Goal: Task Accomplishment & Management: Use online tool/utility

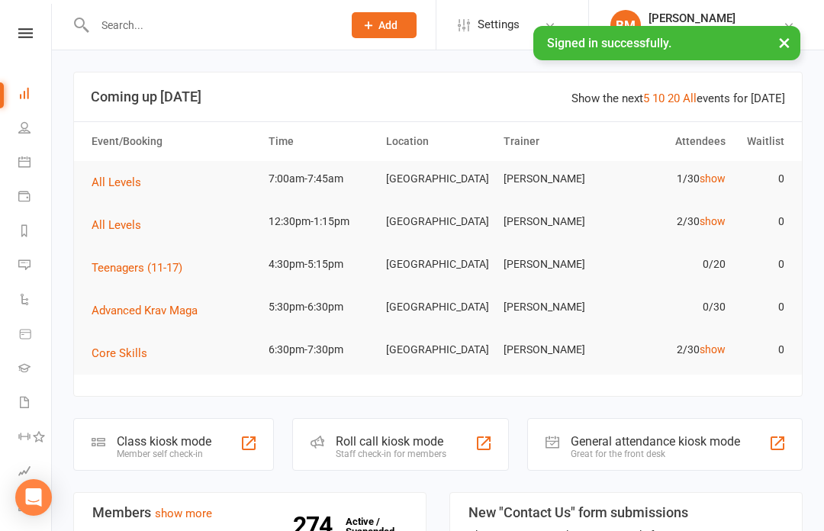
click at [708, 179] on link "show" at bounding box center [713, 178] width 26 height 12
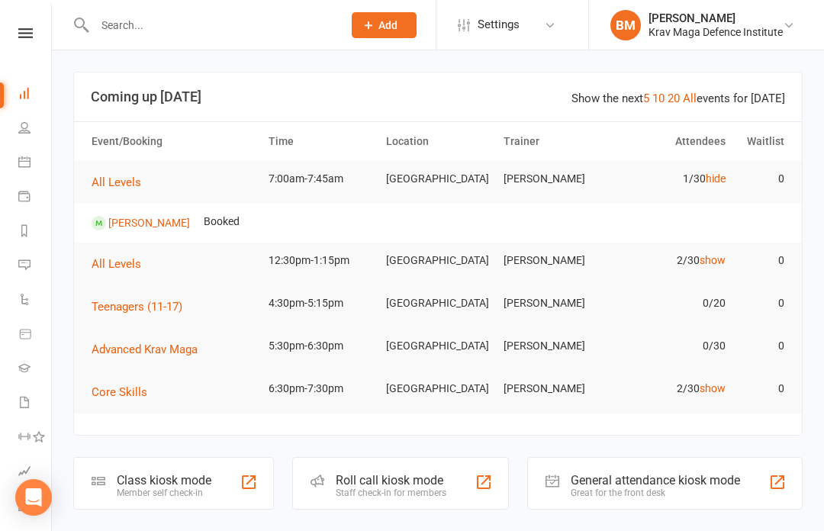
click at [720, 175] on link "hide" at bounding box center [716, 178] width 20 height 12
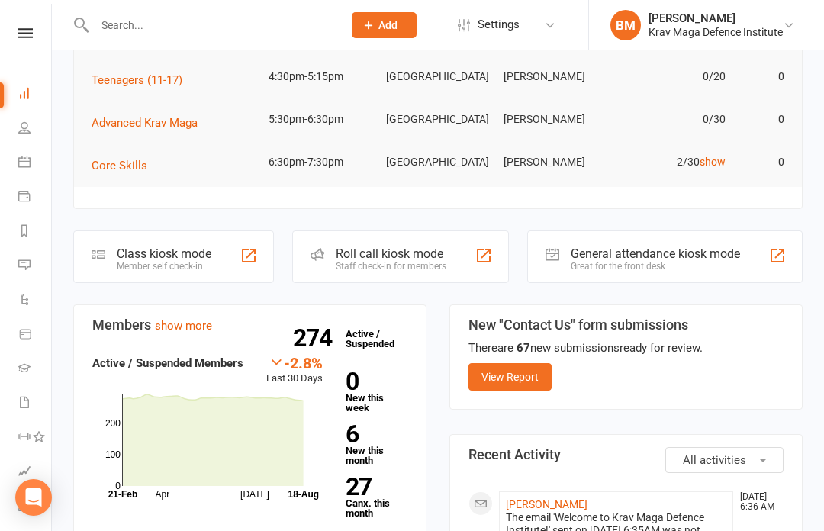
scroll to position [194, 0]
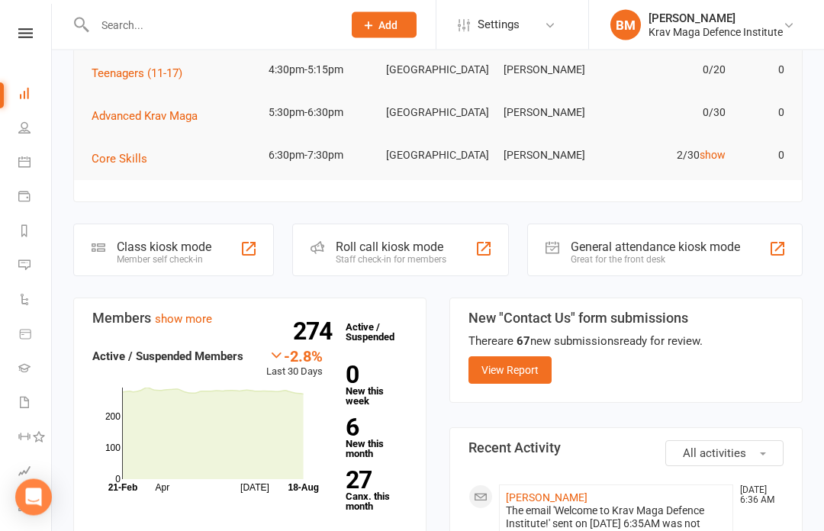
click at [380, 488] on strong "27" at bounding box center [374, 480] width 56 height 23
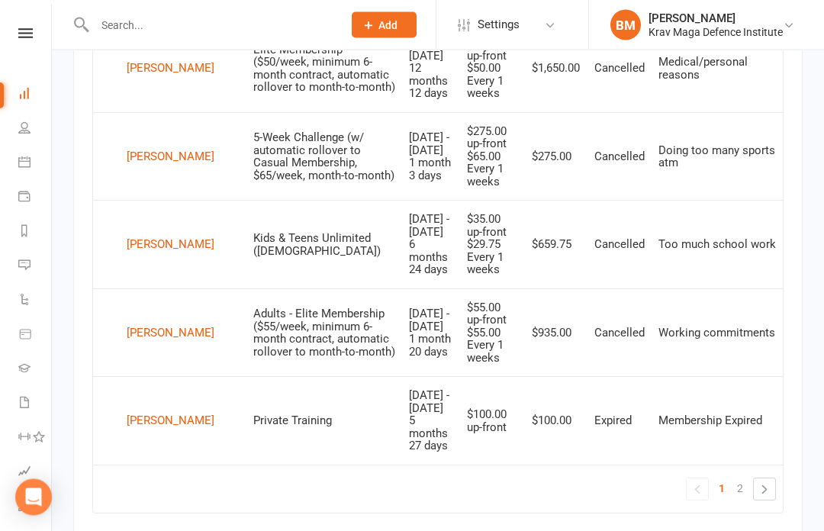
scroll to position [1594, 0]
click at [732, 478] on link "2" at bounding box center [740, 488] width 18 height 21
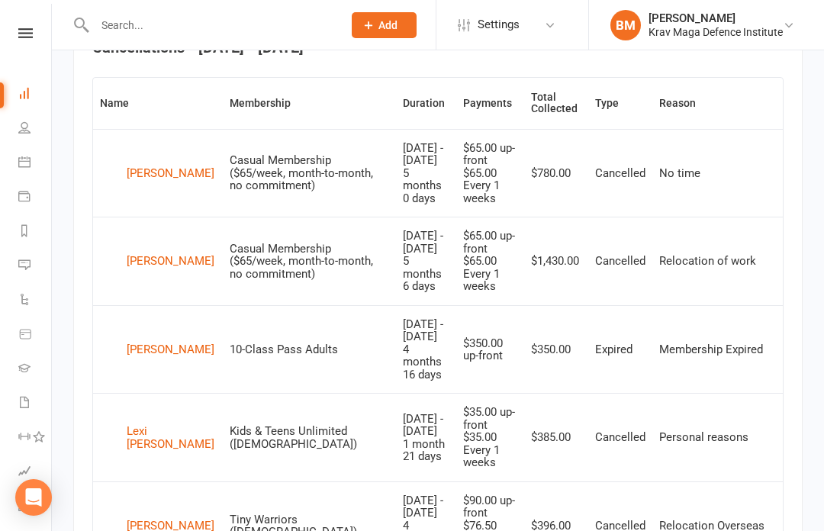
scroll to position [620, 0]
click at [30, 154] on link "Calendar" at bounding box center [35, 163] width 34 height 34
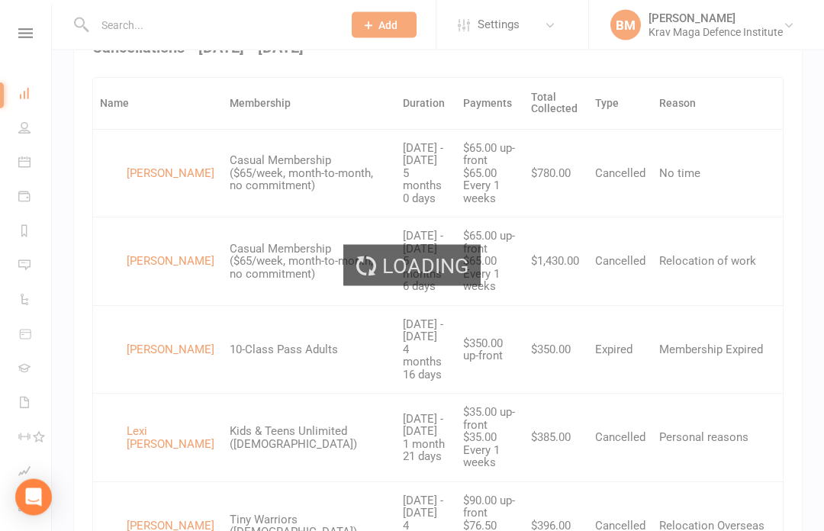
scroll to position [620, 0]
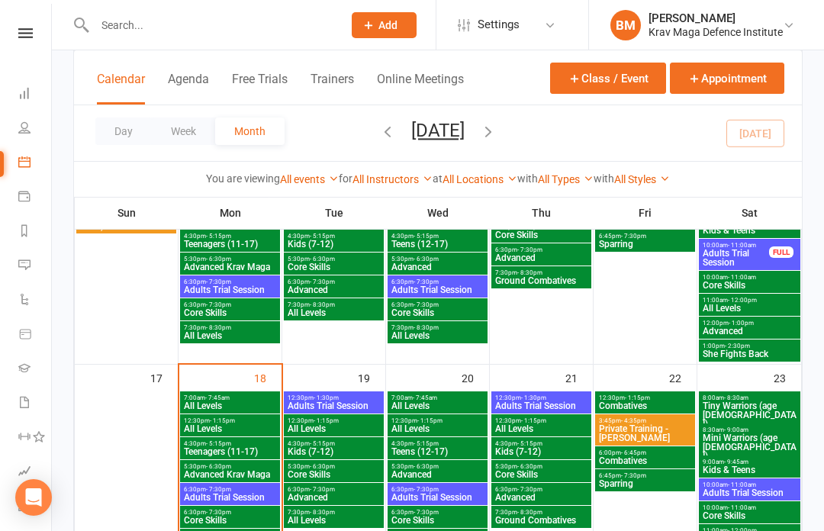
scroll to position [686, 0]
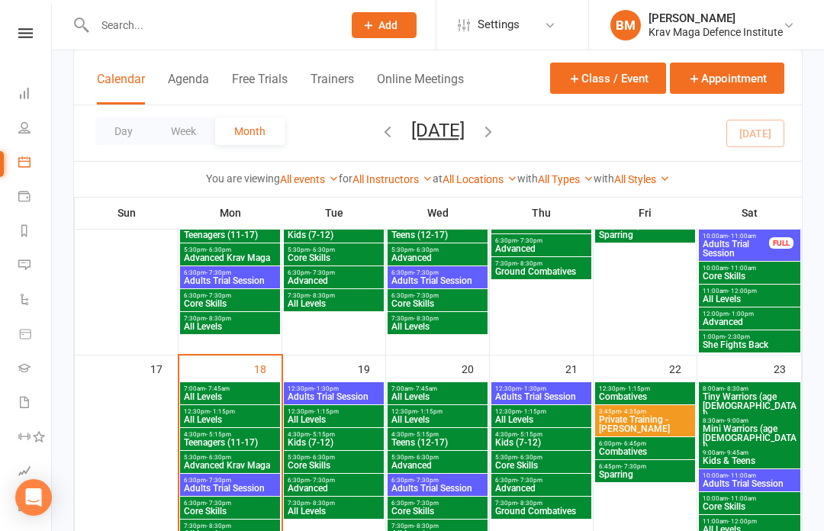
click at [262, 383] on div "7:00am - 7:45am All Levels" at bounding box center [230, 393] width 100 height 22
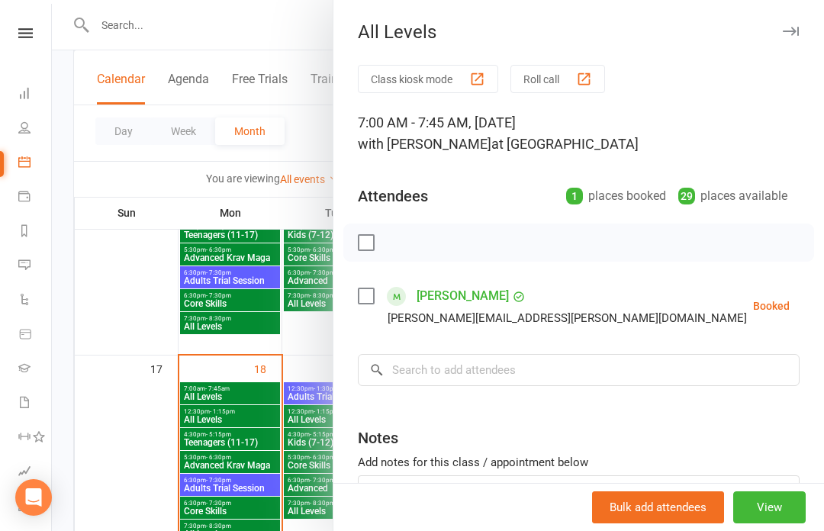
click at [766, 523] on button "View" at bounding box center [769, 507] width 72 height 32
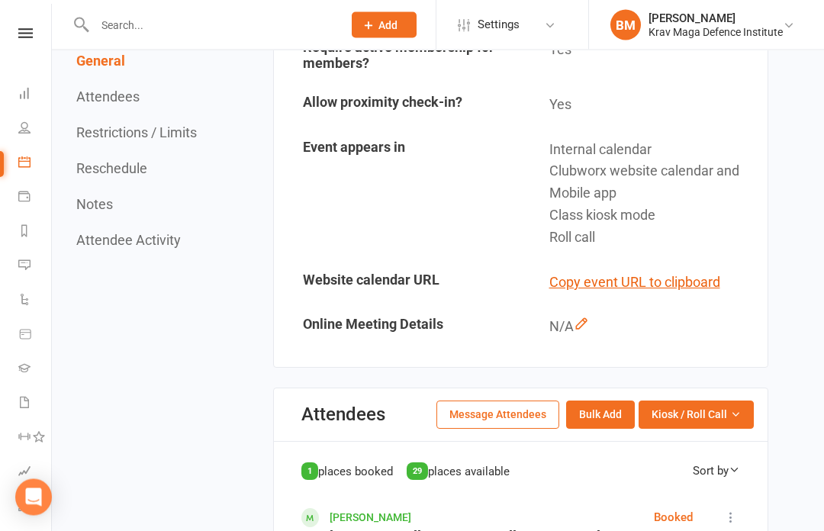
click at [728, 409] on button "Kiosk / Roll Call" at bounding box center [696, 414] width 115 height 27
click at [690, 439] on link "Enter Kiosk Mode" at bounding box center [677, 449] width 151 height 31
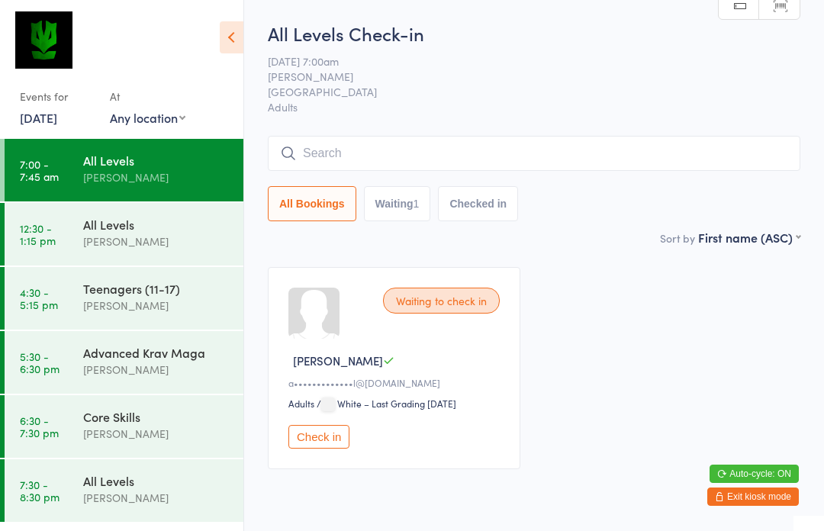
scroll to position [11, 0]
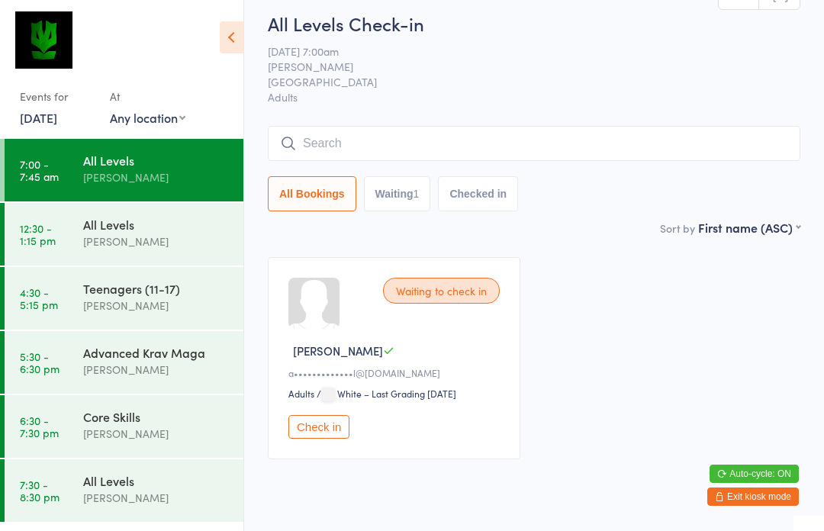
click at [401, 379] on div "a•••••••••••••l@cbre.com" at bounding box center [396, 372] width 216 height 13
click at [327, 437] on button "Check in" at bounding box center [318, 427] width 61 height 24
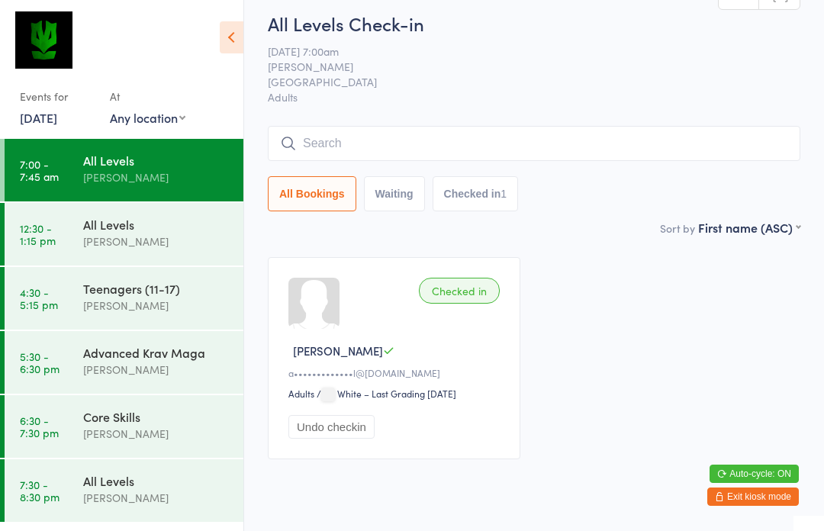
click at [185, 164] on div "All Levels" at bounding box center [156, 160] width 147 height 17
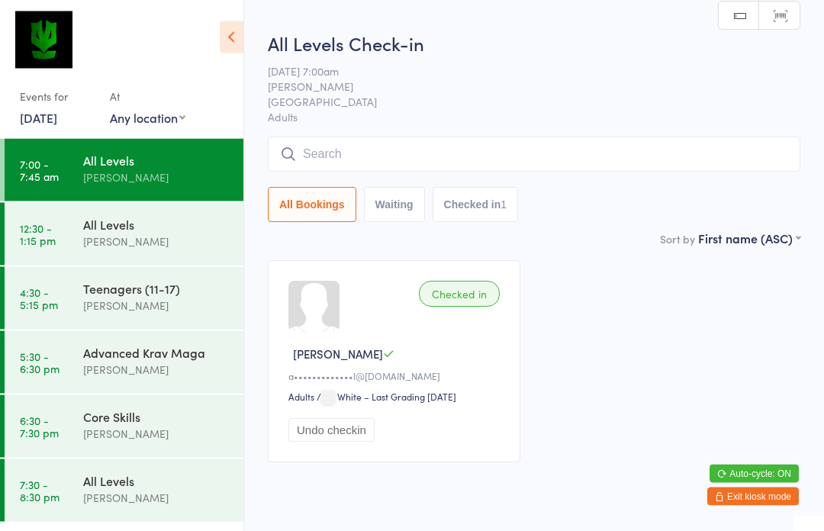
click at [332, 357] on span "Anthony M" at bounding box center [338, 354] width 90 height 16
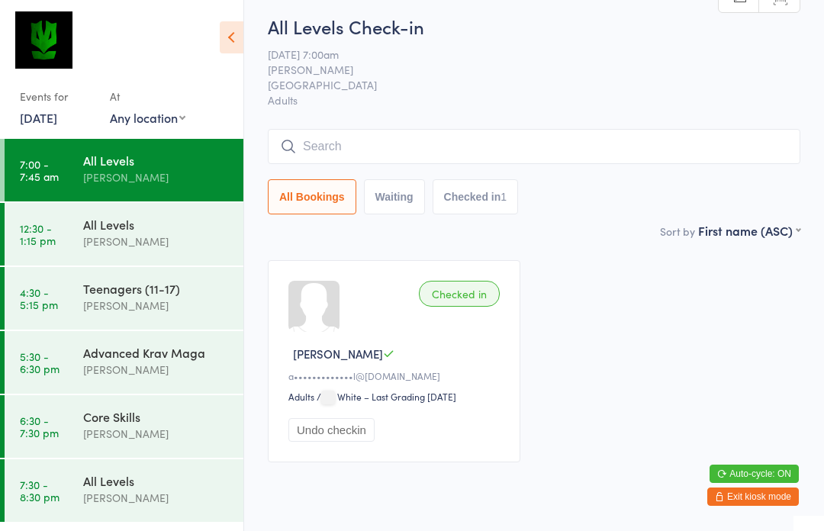
click at [327, 361] on span "Anthony M" at bounding box center [338, 354] width 90 height 16
click at [340, 315] on div "Checked in Anthony M a•••••••••••••l@cbre.com Adults Adults / White – Last Grad…" at bounding box center [394, 361] width 253 height 202
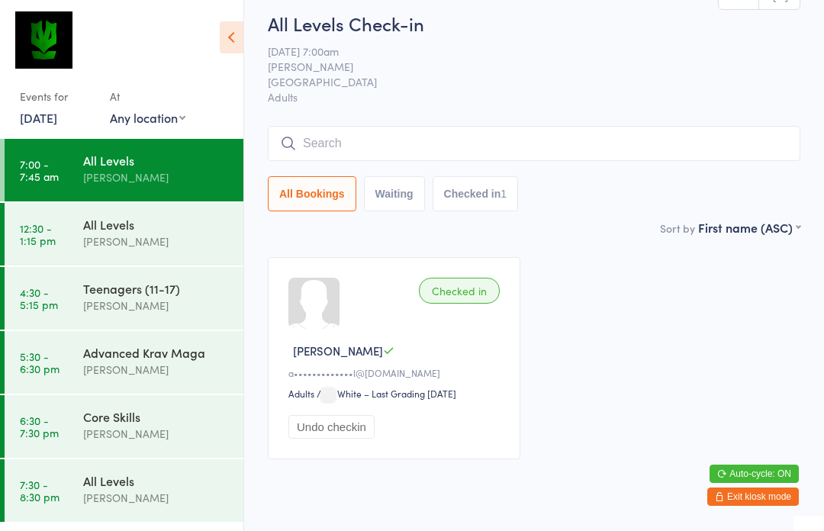
click at [517, 143] on input "search" at bounding box center [534, 143] width 533 height 35
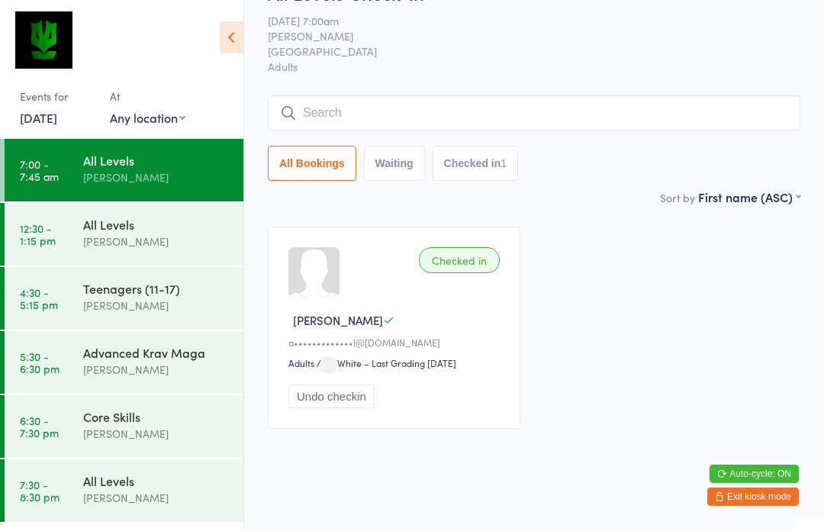
scroll to position [0, 0]
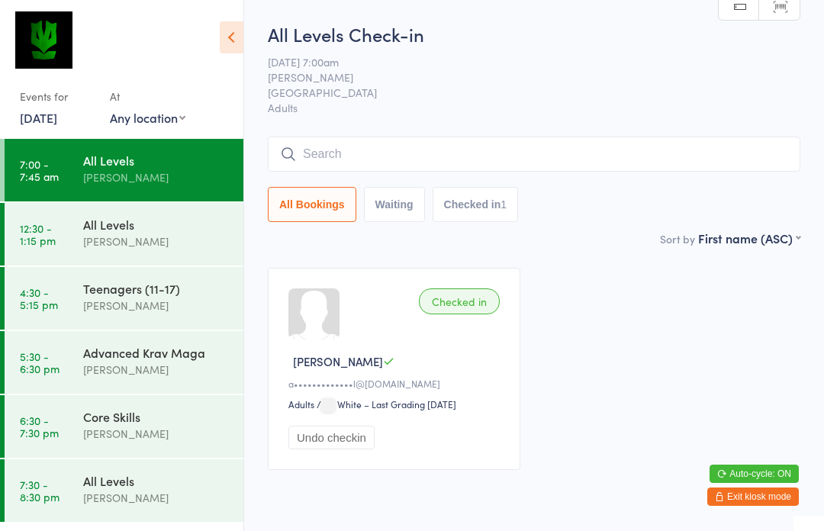
click at [776, 497] on button "Exit kiosk mode" at bounding box center [753, 497] width 92 height 18
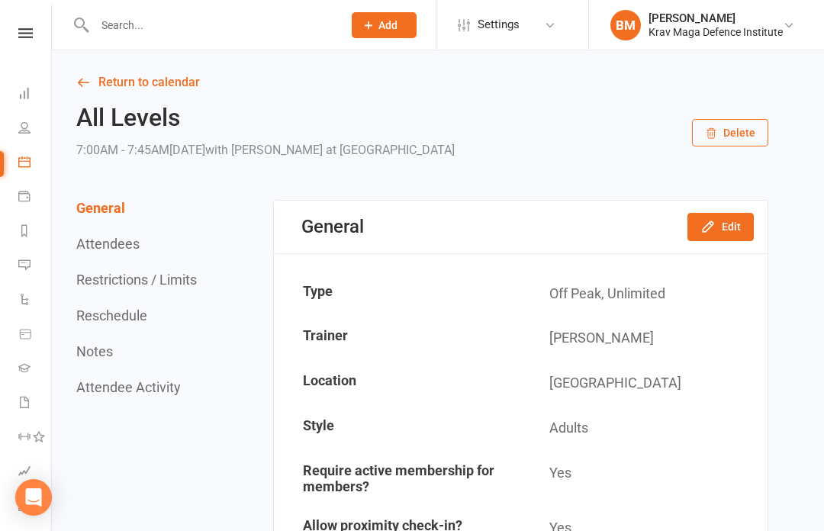
click at [24, 127] on icon at bounding box center [24, 127] width 12 height 12
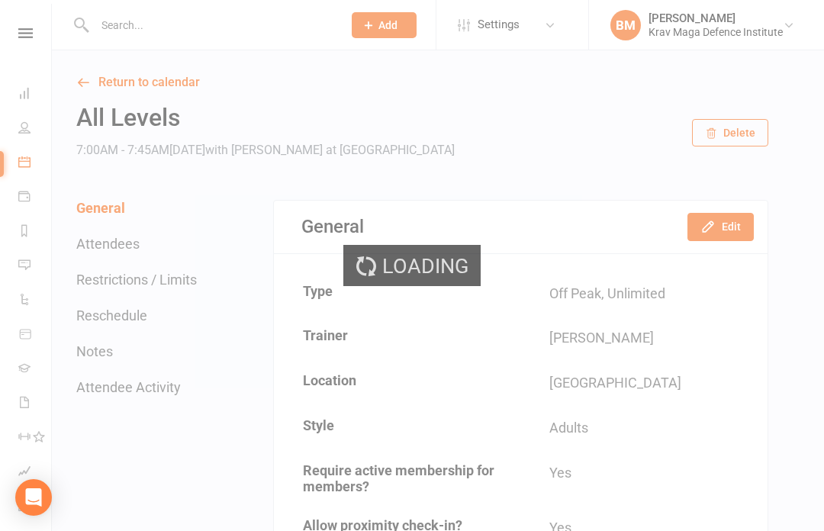
select select "100"
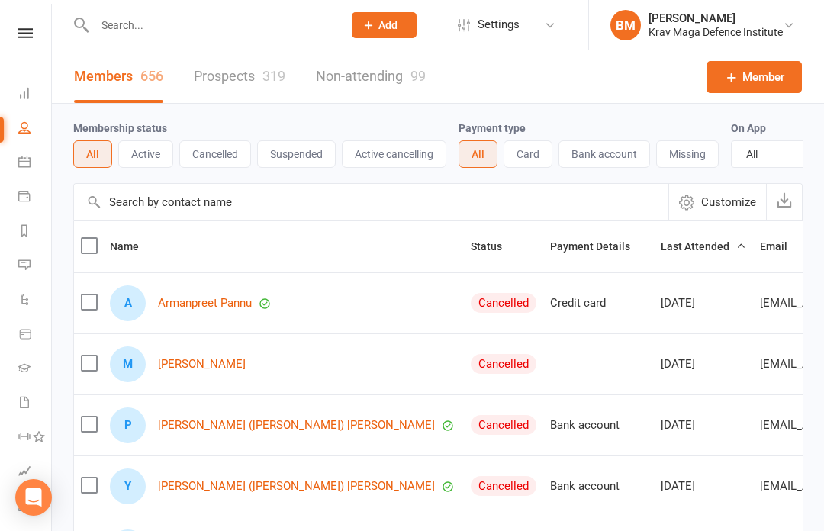
click at [145, 246] on icon at bounding box center [150, 245] width 11 height 11
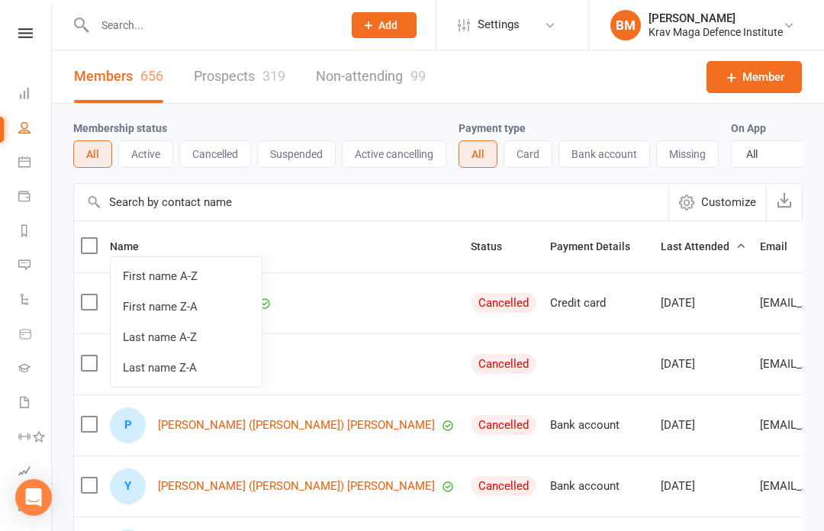
click at [210, 275] on link "First name A-Z" at bounding box center [186, 276] width 151 height 31
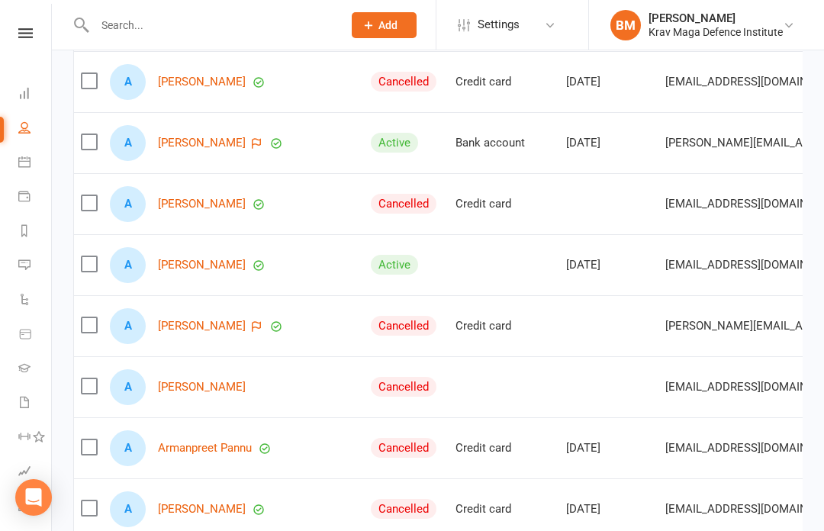
scroll to position [3637, 0]
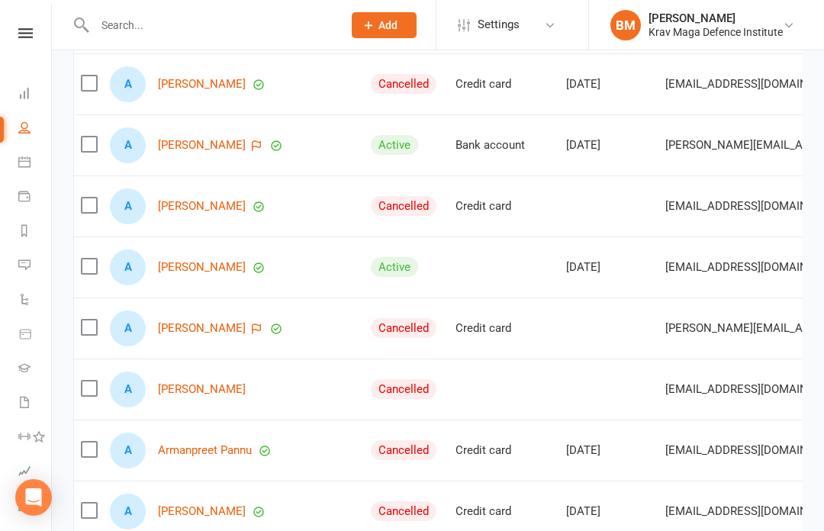
click at [227, 145] on link "[PERSON_NAME]" at bounding box center [202, 145] width 88 height 13
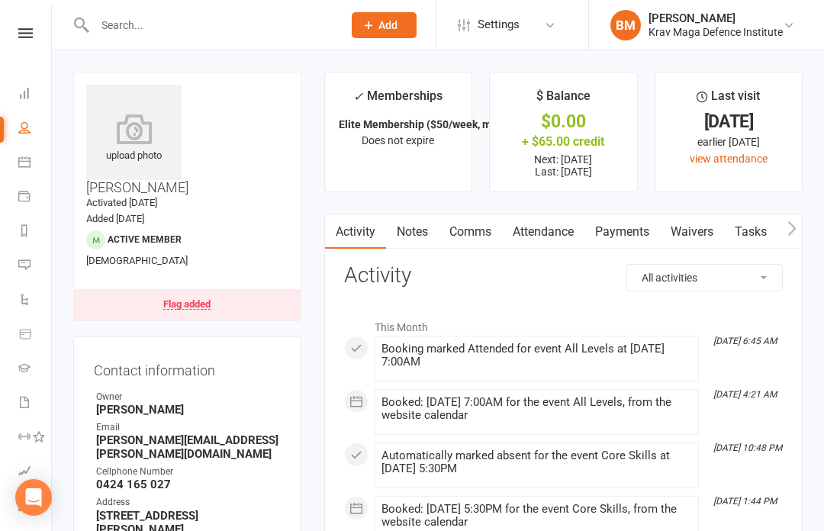
click at [552, 232] on link "Attendance" at bounding box center [543, 231] width 82 height 35
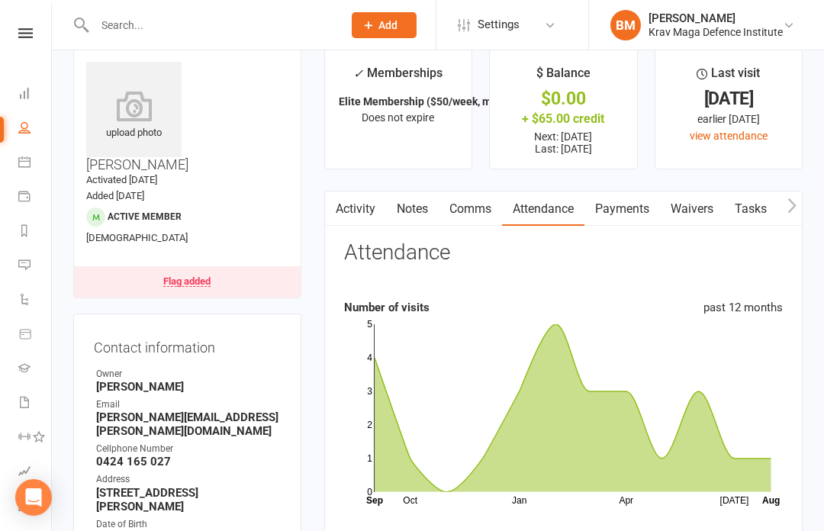
scroll to position [42, 0]
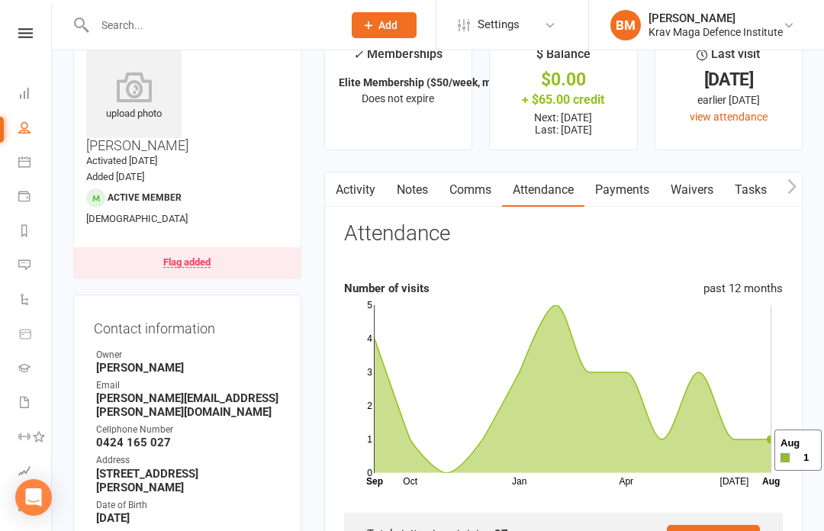
click at [755, 451] on icon at bounding box center [573, 389] width 397 height 168
click at [738, 453] on icon at bounding box center [573, 389] width 397 height 168
click at [700, 444] on icon at bounding box center [573, 389] width 397 height 168
click at [661, 452] on icon at bounding box center [573, 389] width 397 height 168
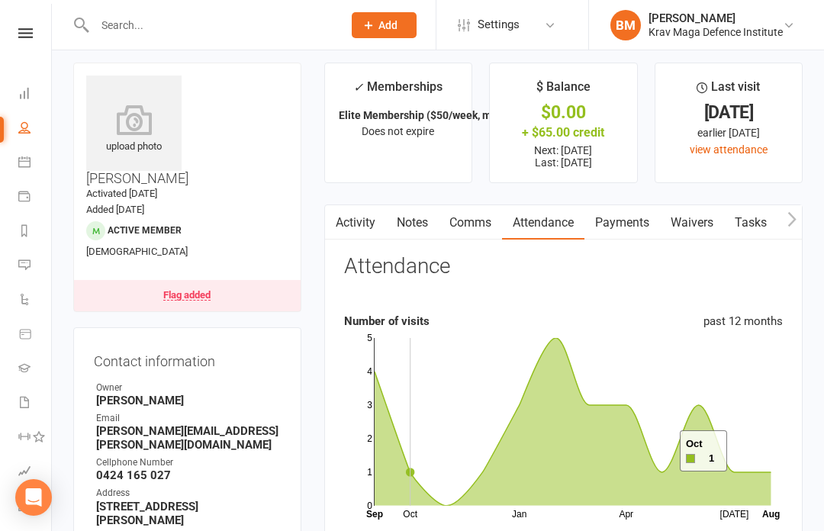
scroll to position [12, 0]
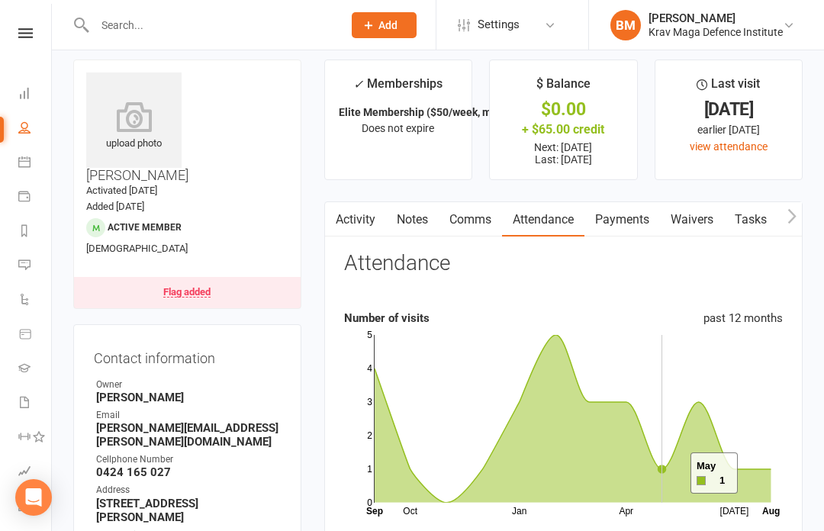
click at [671, 474] on icon at bounding box center [573, 419] width 397 height 168
click at [640, 465] on icon at bounding box center [573, 419] width 397 height 168
click at [581, 468] on icon at bounding box center [573, 419] width 397 height 168
click at [549, 473] on icon at bounding box center [573, 419] width 397 height 168
click at [522, 478] on icon at bounding box center [573, 419] width 397 height 168
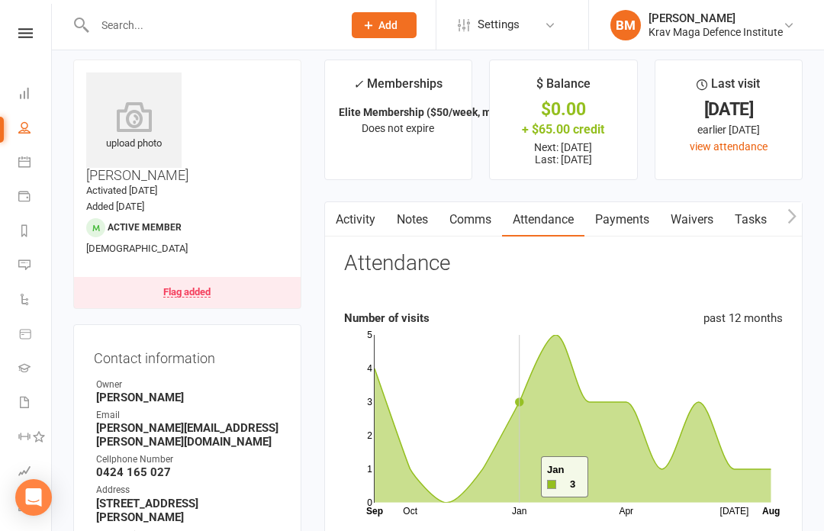
click at [491, 488] on icon at bounding box center [573, 419] width 397 height 168
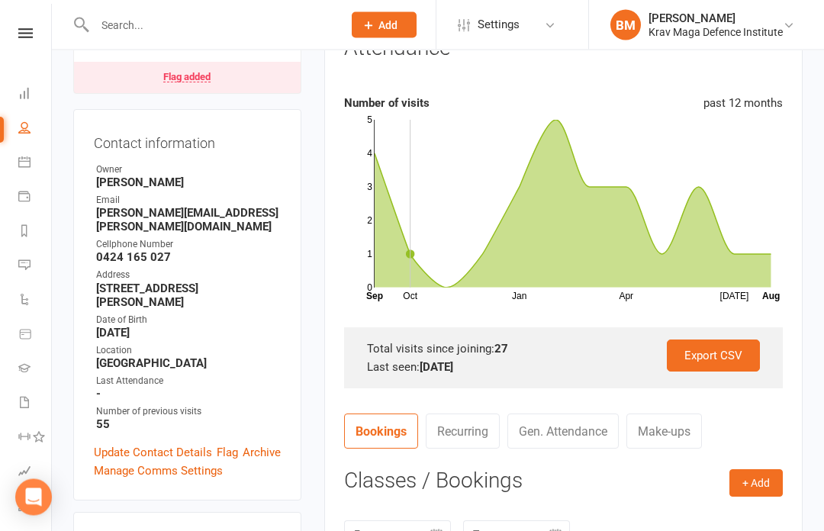
scroll to position [227, 0]
click at [542, 238] on icon at bounding box center [573, 204] width 397 height 168
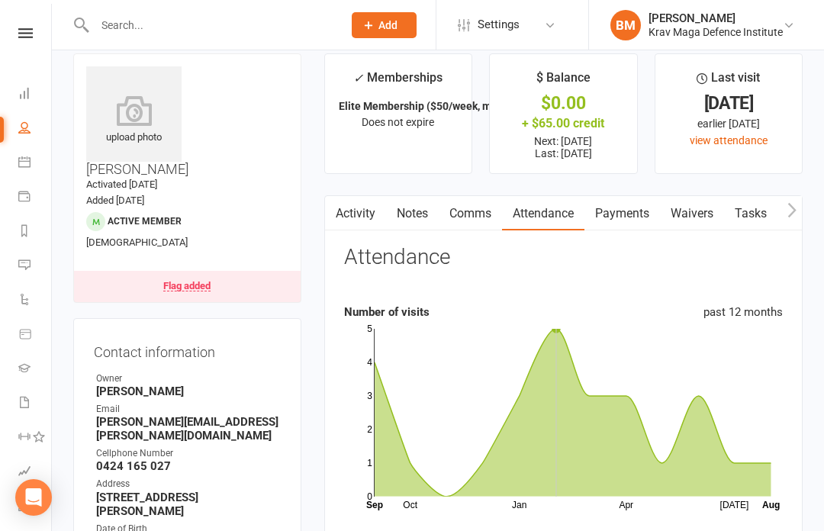
scroll to position [0, 0]
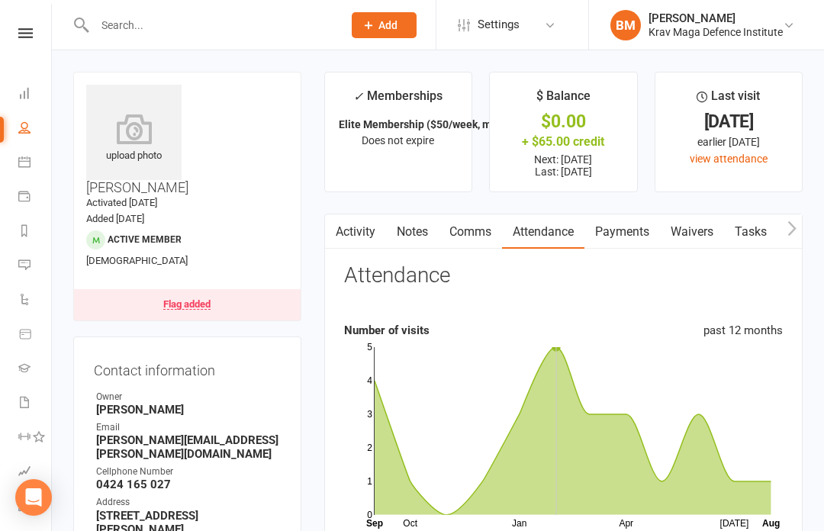
click at [29, 139] on link "People" at bounding box center [35, 129] width 34 height 34
select select "100"
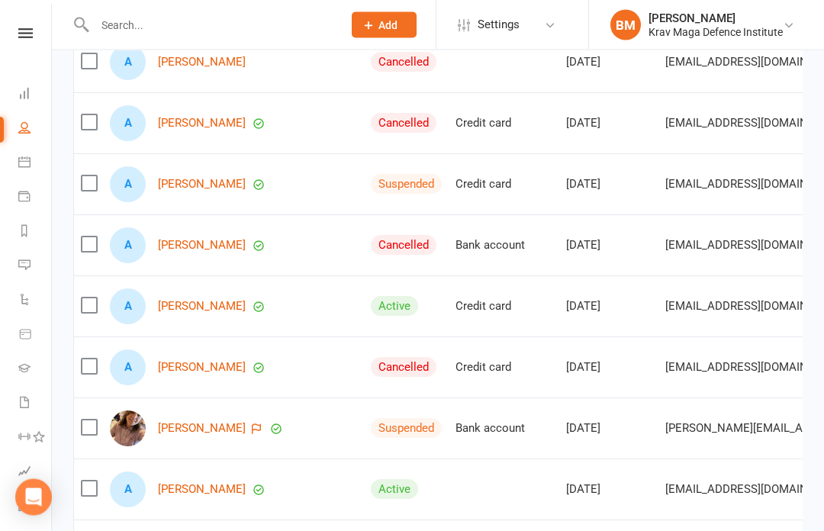
scroll to position [2007, 0]
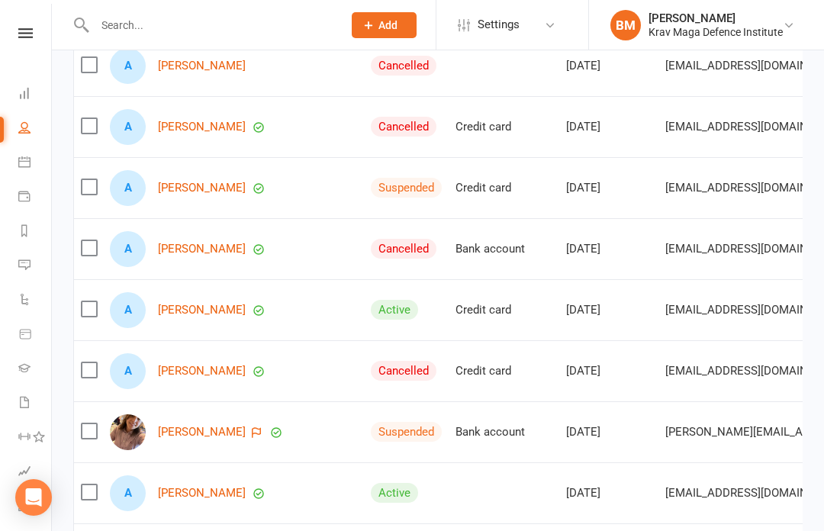
click at [25, 134] on link "People" at bounding box center [35, 129] width 34 height 34
click at [22, 172] on link "Calendar" at bounding box center [35, 163] width 34 height 34
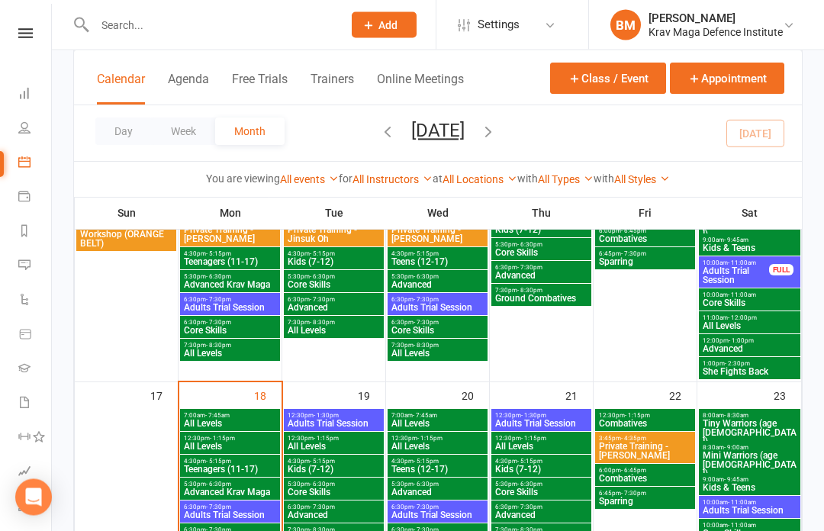
scroll to position [660, 0]
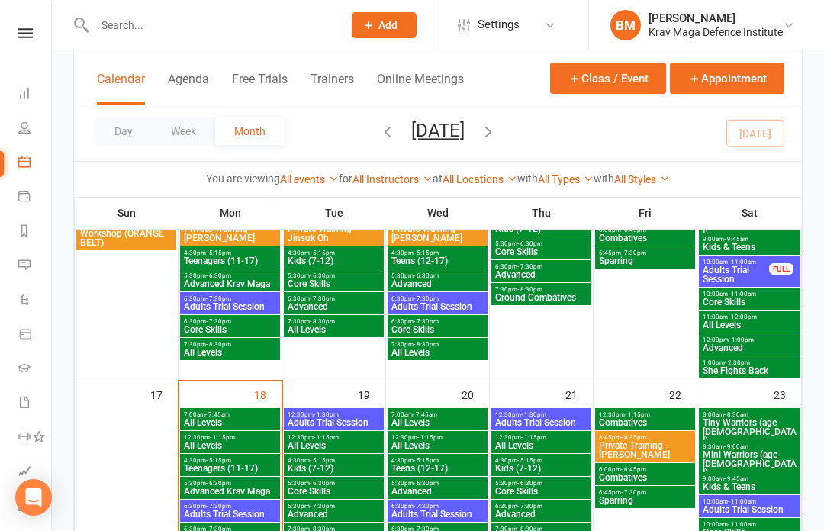
click at [242, 416] on span "7:00am - 7:45am" at bounding box center [230, 414] width 94 height 7
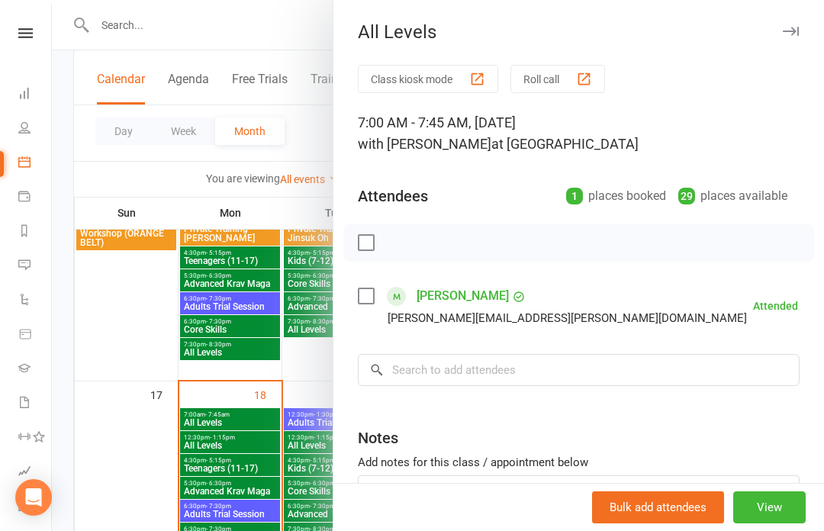
click at [783, 523] on button "View" at bounding box center [769, 507] width 72 height 32
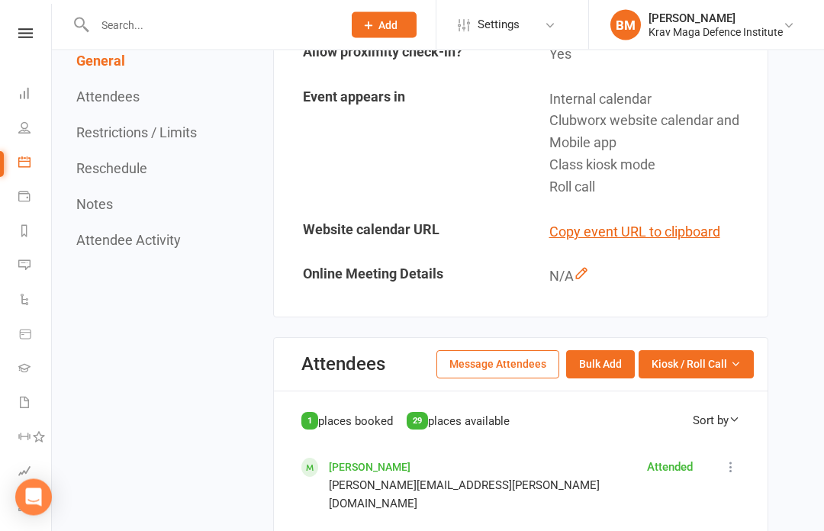
click at [719, 361] on span "Kiosk / Roll Call" at bounding box center [690, 364] width 76 height 17
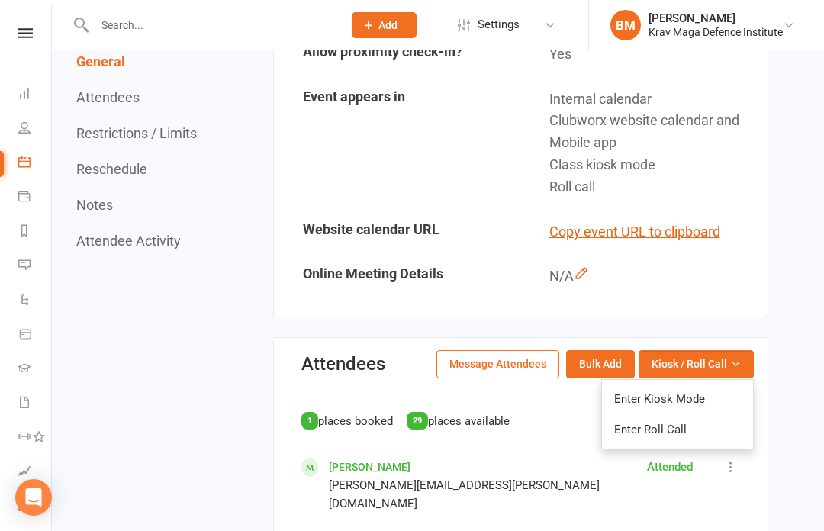
click at [682, 393] on link "Enter Kiosk Mode" at bounding box center [677, 399] width 151 height 31
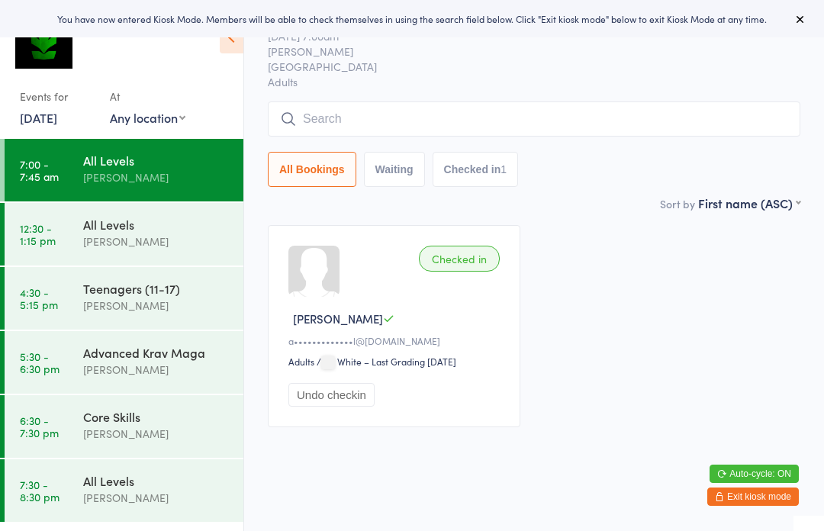
scroll to position [45, 0]
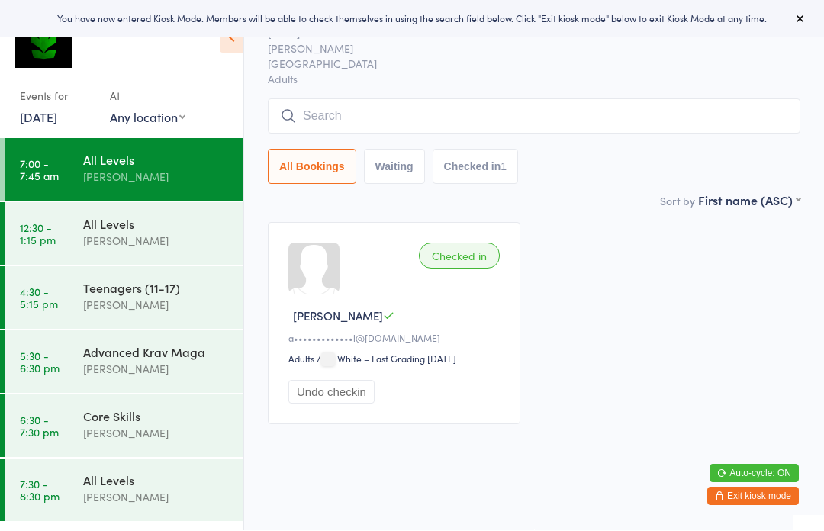
click at [586, 127] on input "search" at bounding box center [534, 116] width 533 height 35
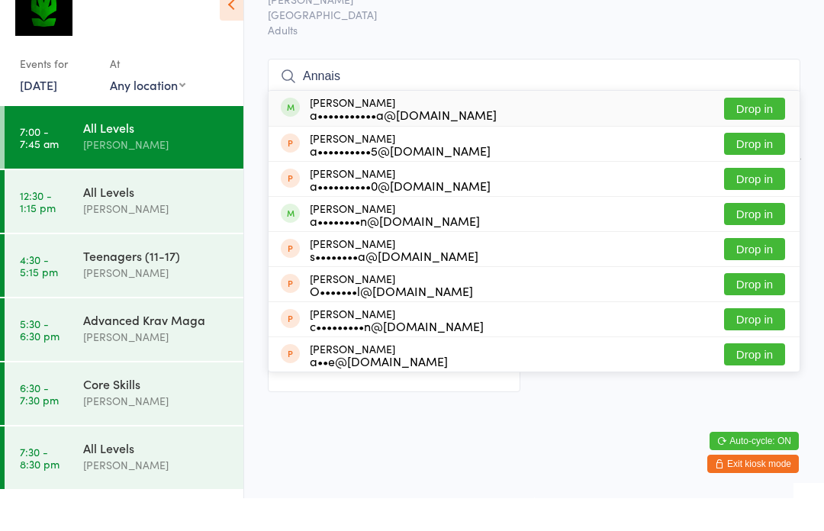
type input "Annais"
click at [463, 124] on div "Anais Laginha a•••••••••••a@gmail.com Drop in" at bounding box center [534, 141] width 531 height 35
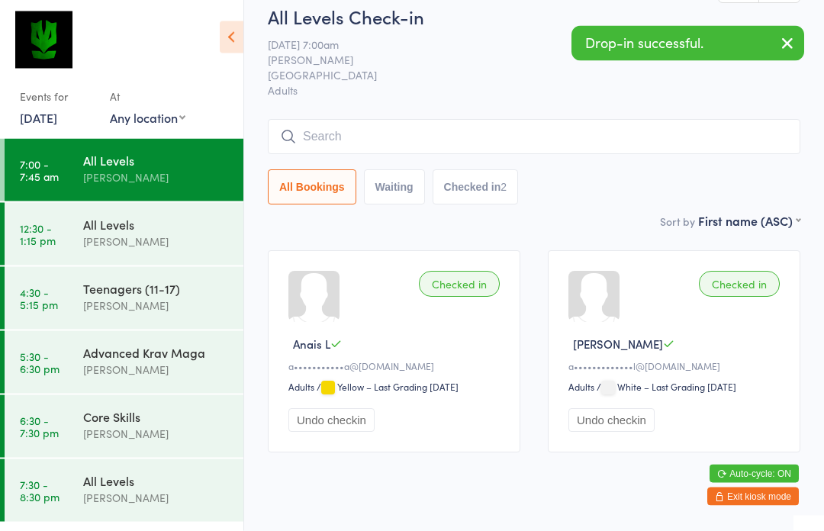
scroll to position [0, 0]
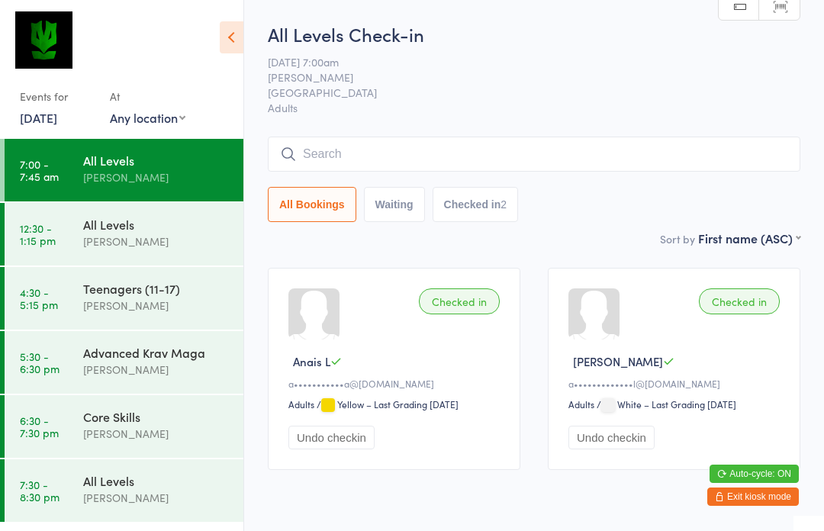
click at [179, 174] on div "[PERSON_NAME]" at bounding box center [156, 178] width 147 height 18
click at [582, 169] on input "search" at bounding box center [534, 154] width 533 height 35
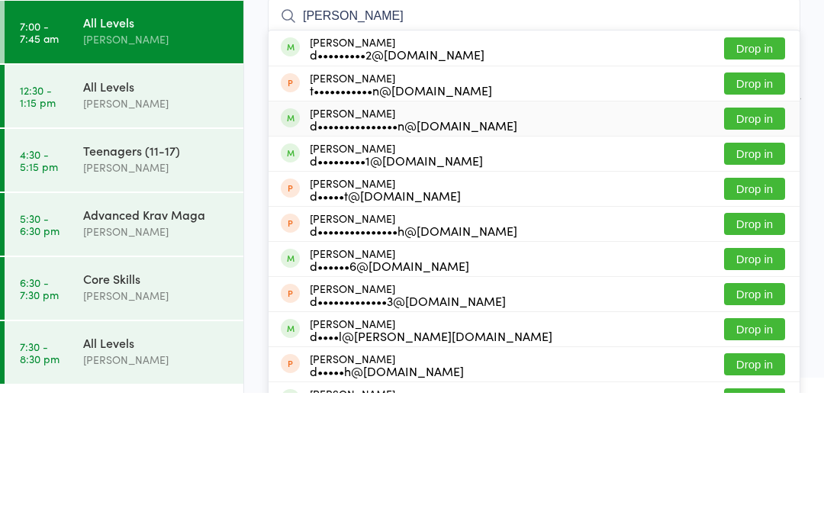
type input "Dan"
click at [514, 240] on div "Dan Greengarten d•••••••••••••••n@gmail.com Drop in" at bounding box center [534, 257] width 531 height 34
